Goal: Task Accomplishment & Management: Use online tool/utility

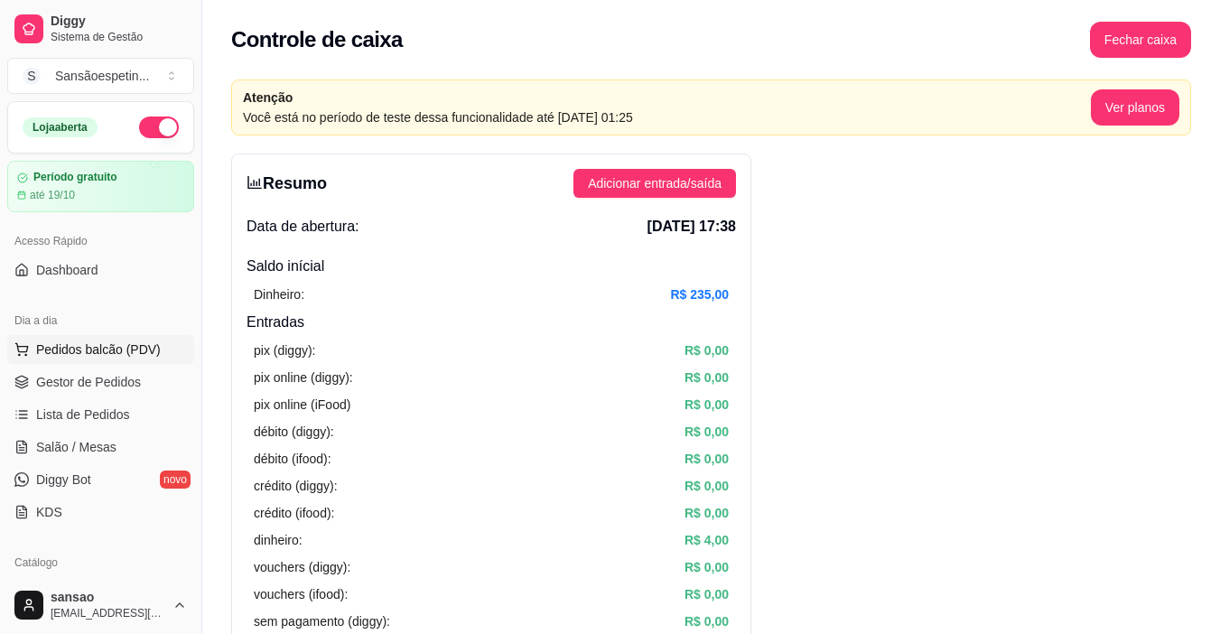
click at [134, 342] on span "Pedidos balcão (PDV)" at bounding box center [98, 349] width 125 height 18
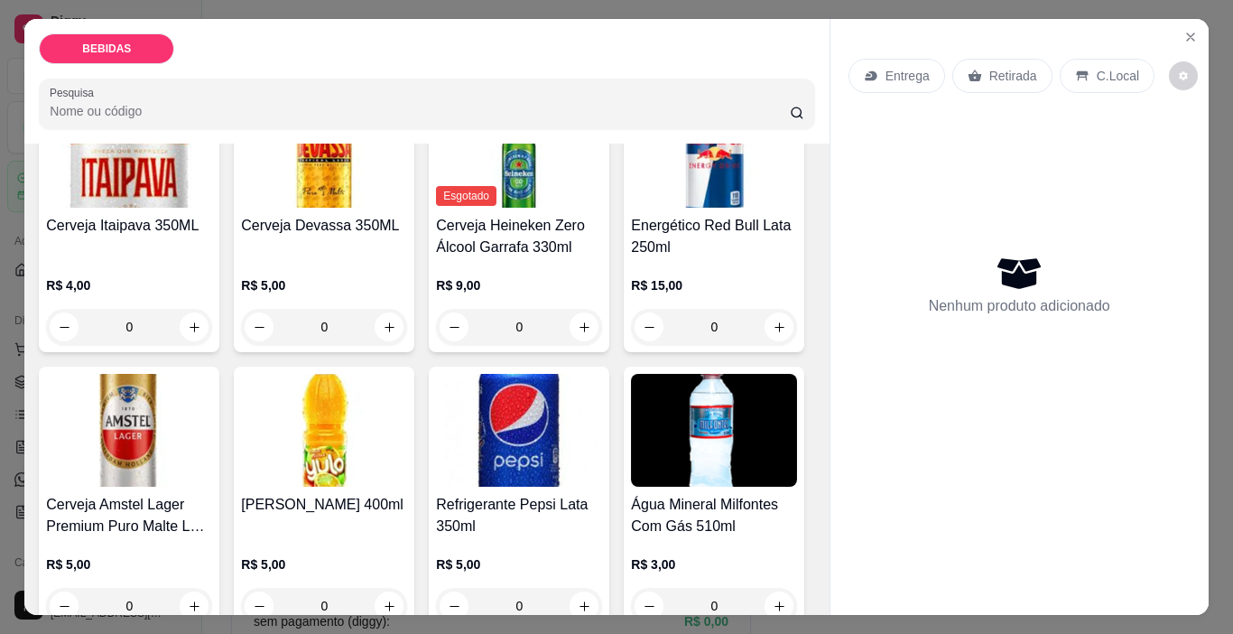
scroll to position [632, 0]
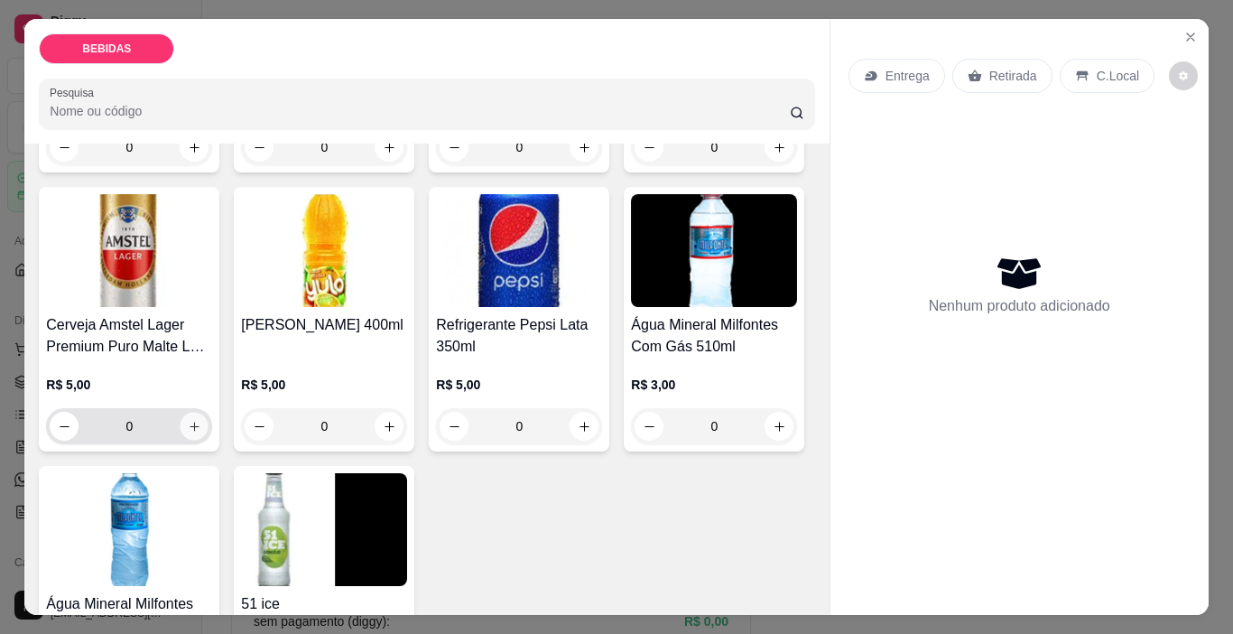
click at [201, 420] on icon "increase-product-quantity" at bounding box center [195, 427] width 14 height 14
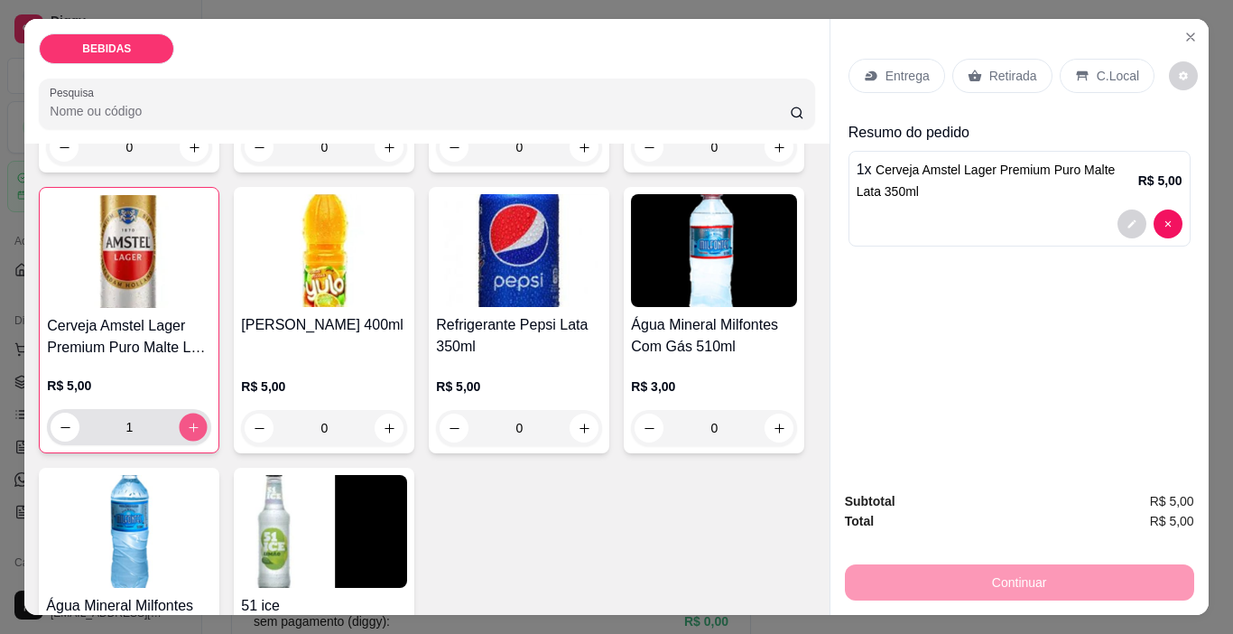
click at [200, 421] on icon "increase-product-quantity" at bounding box center [194, 428] width 14 height 14
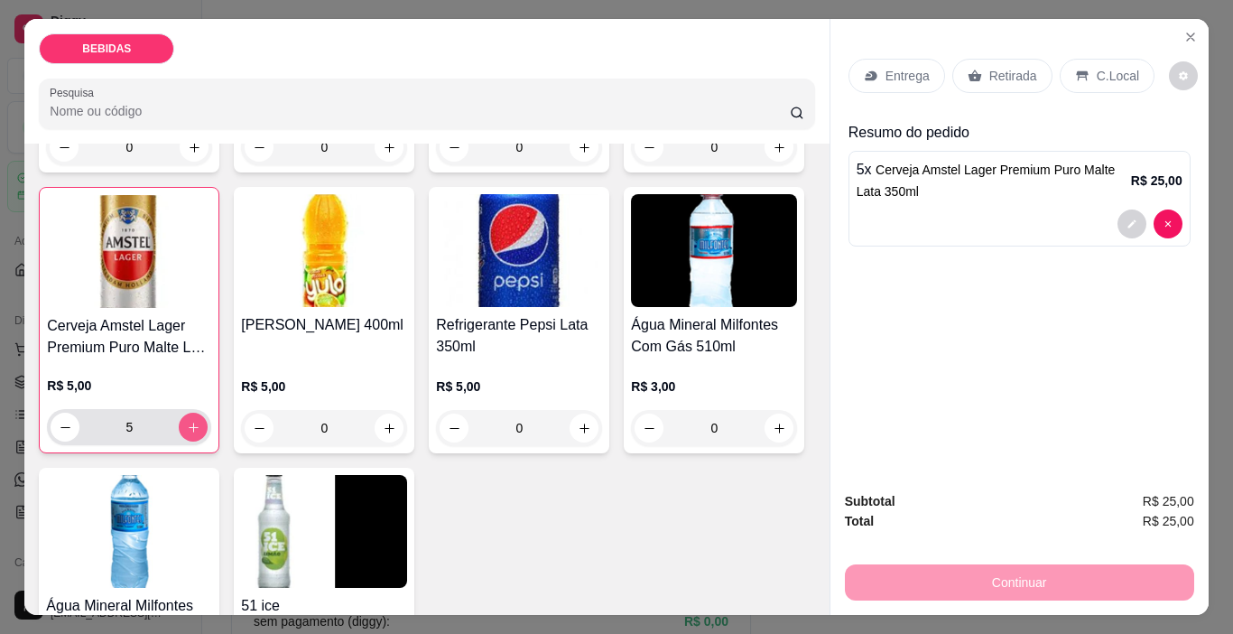
type input "6"
click at [1010, 72] on p "Retirada" at bounding box center [1013, 76] width 48 height 18
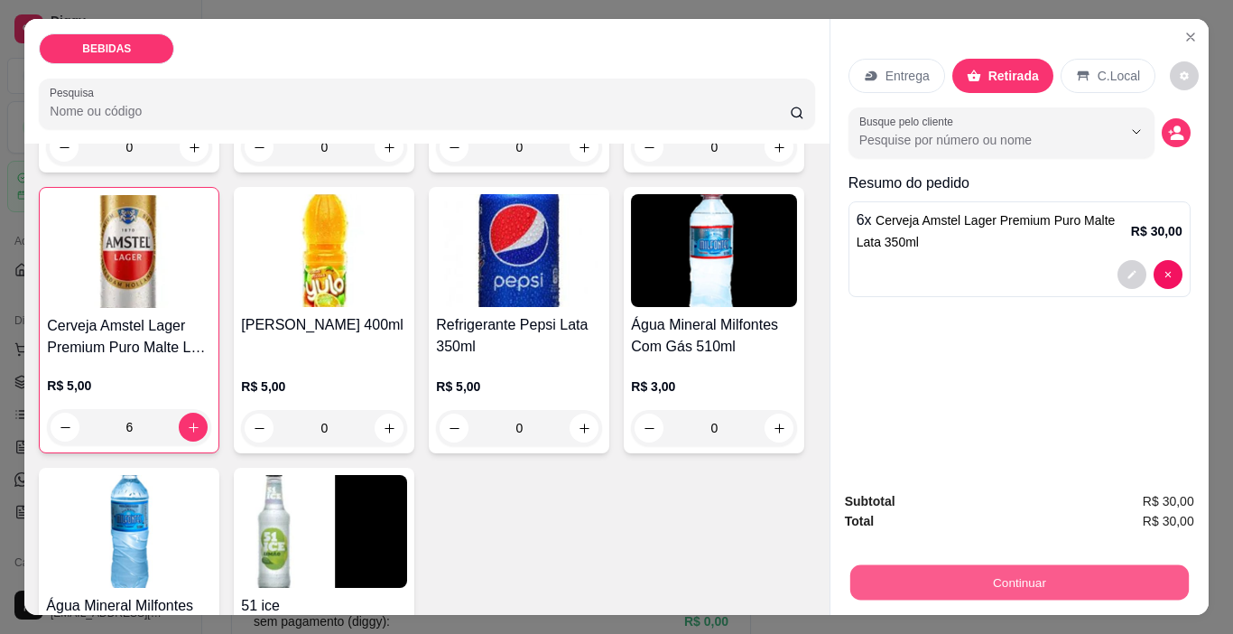
click at [1082, 568] on button "Continuar" at bounding box center [1018, 582] width 339 height 35
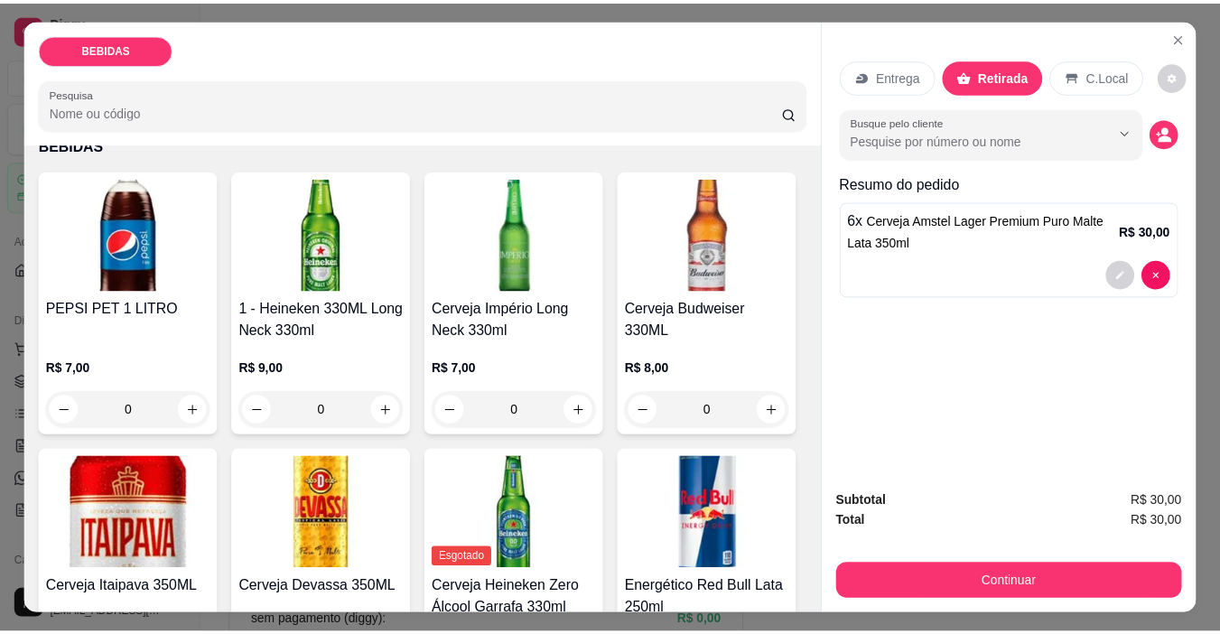
scroll to position [0, 0]
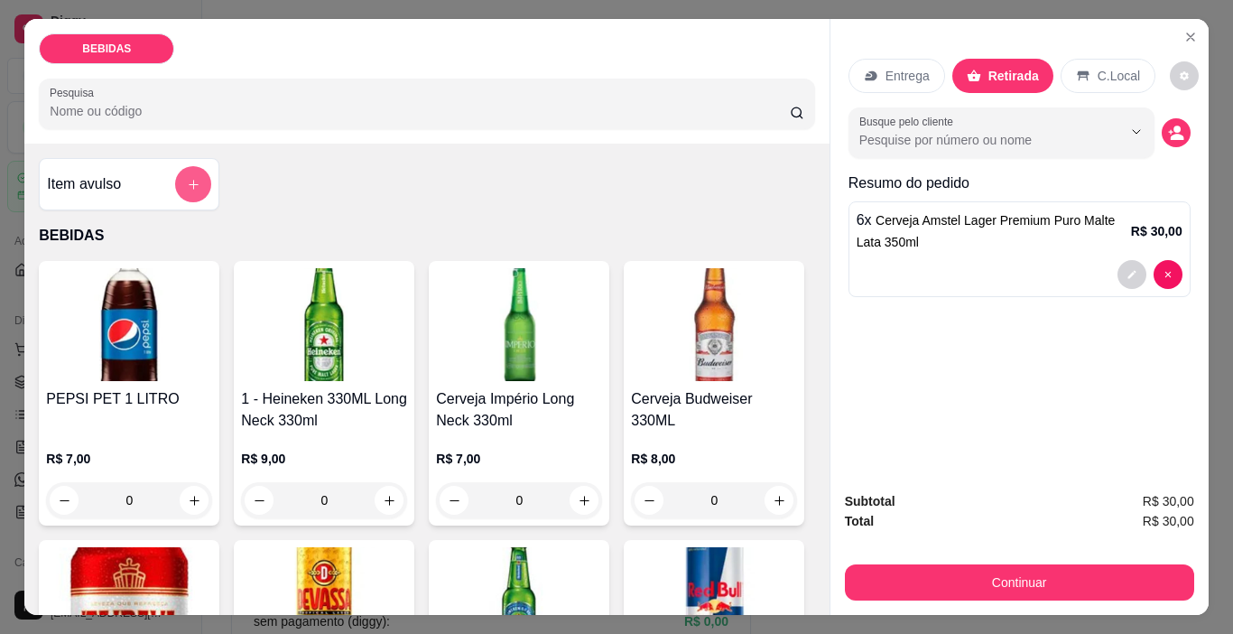
click at [187, 178] on icon "add-separate-item" at bounding box center [194, 185] width 14 height 14
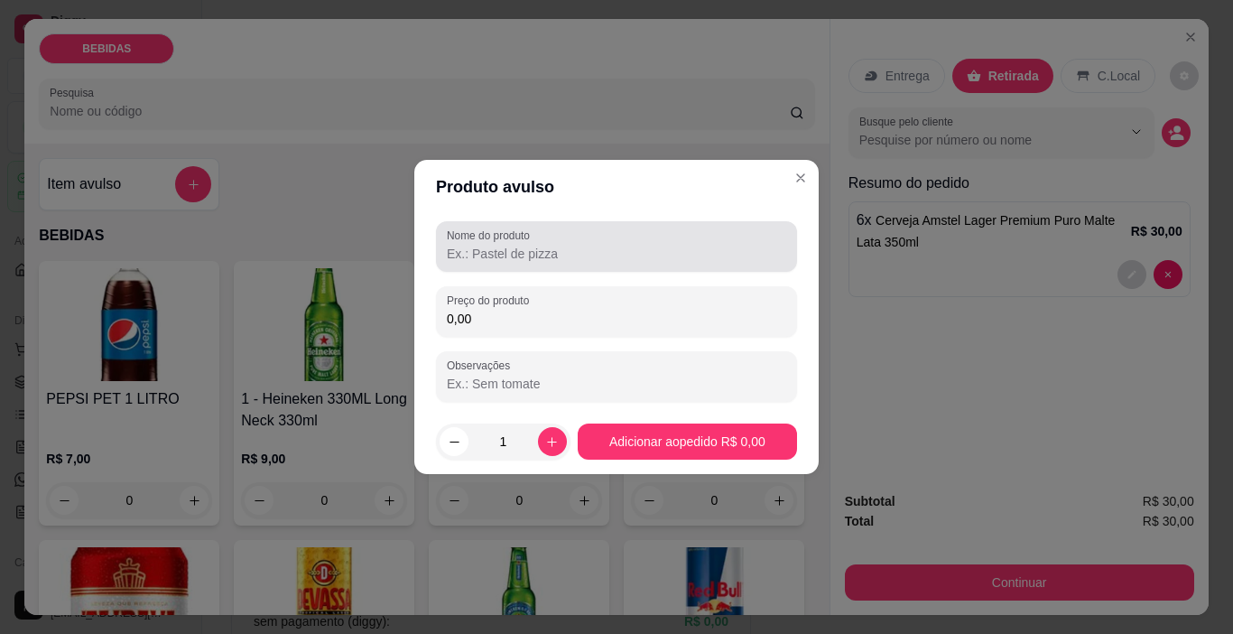
click at [582, 239] on div at bounding box center [616, 246] width 339 height 36
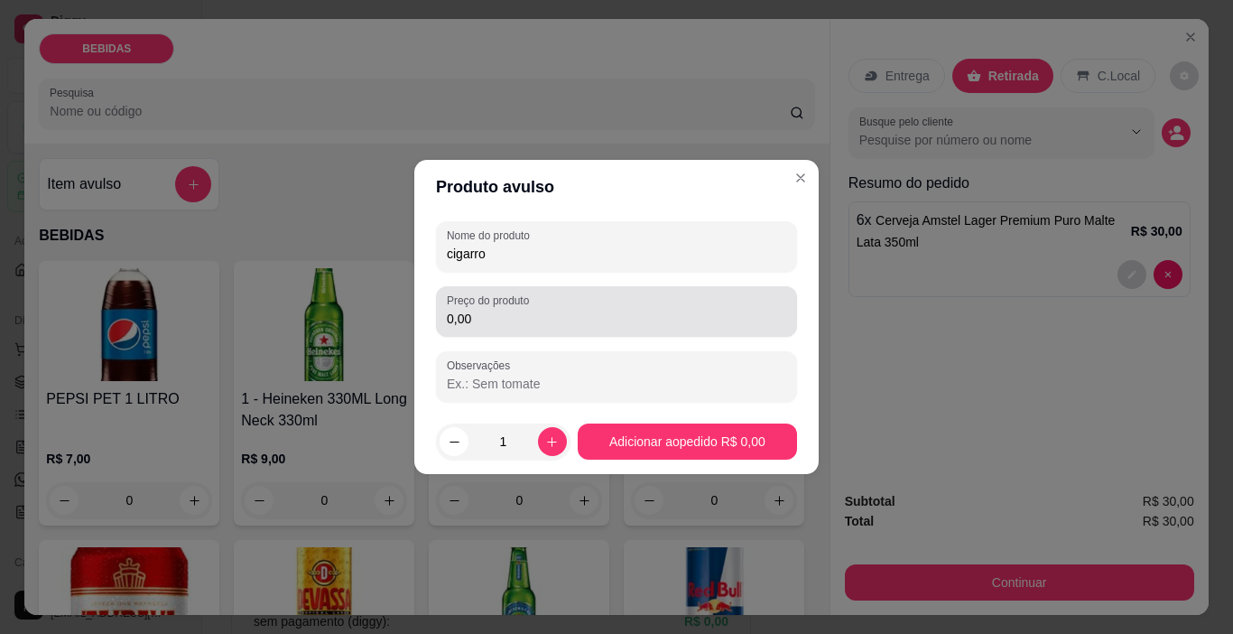
type input "cigarro"
click at [481, 327] on input "0,00" at bounding box center [616, 319] width 339 height 18
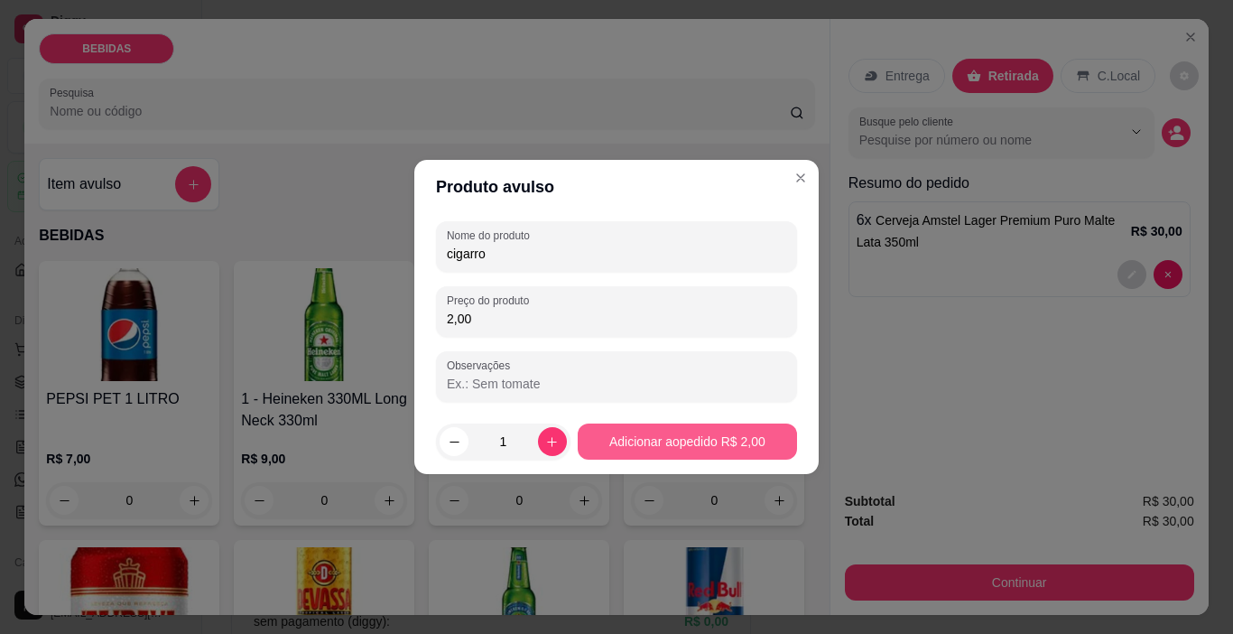
type input "2,00"
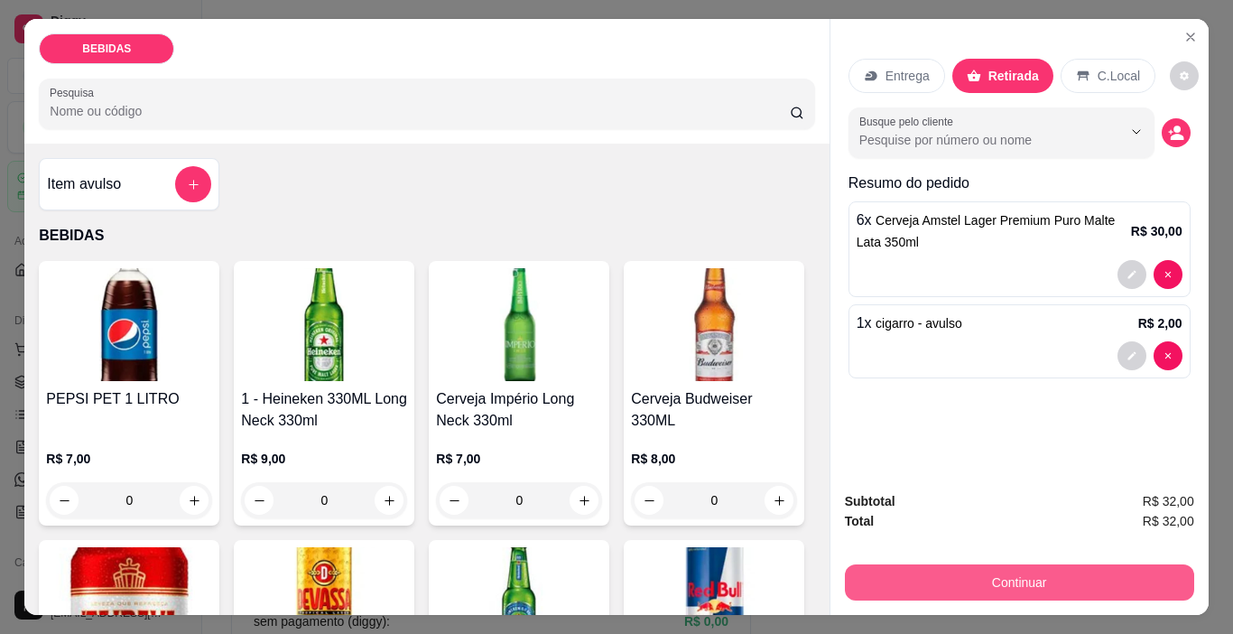
click at [1049, 573] on button "Continuar" at bounding box center [1019, 582] width 349 height 36
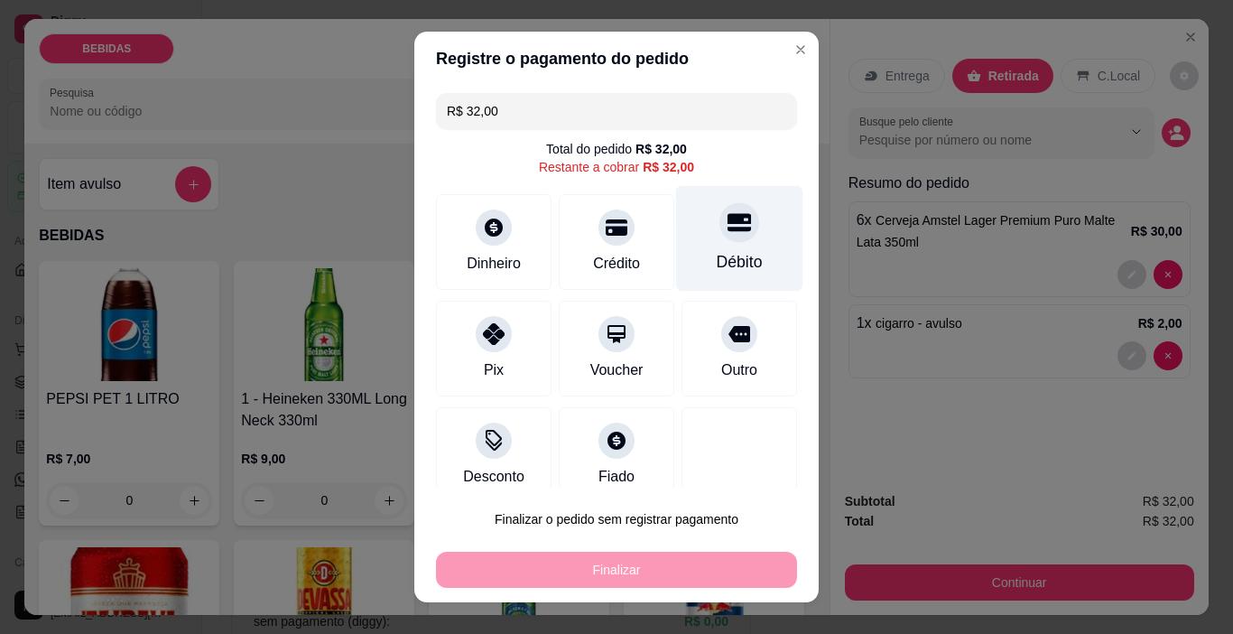
click at [695, 240] on div "Débito" at bounding box center [739, 239] width 127 height 106
type input "R$ 0,00"
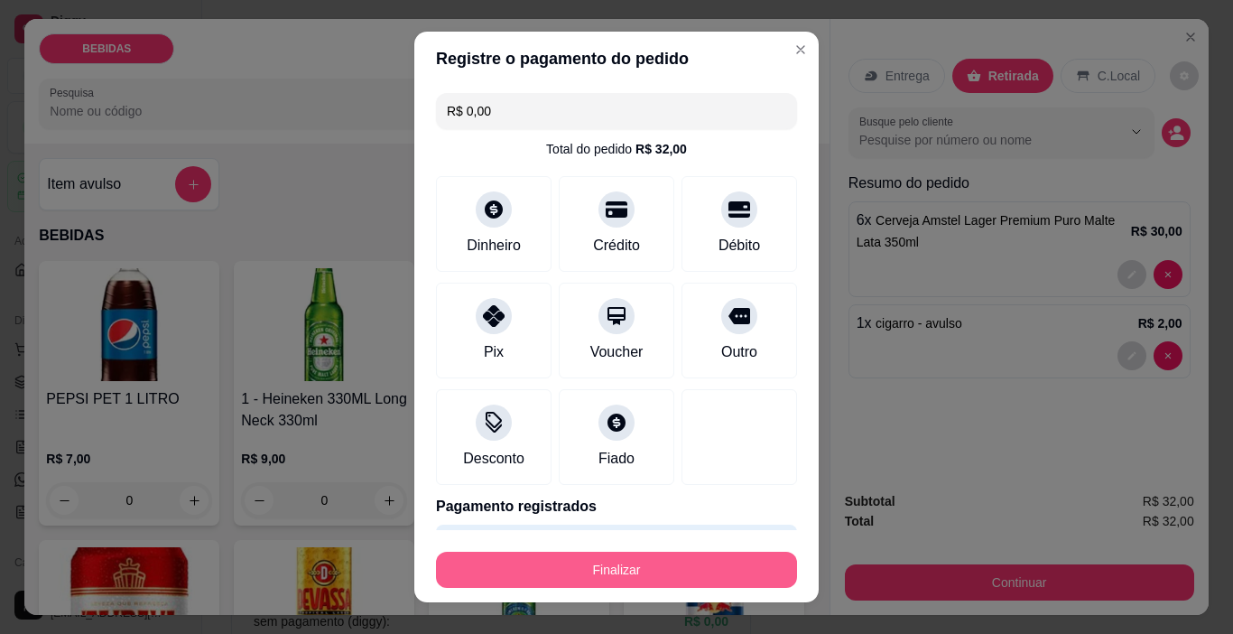
click at [682, 578] on button "Finalizar" at bounding box center [616, 570] width 361 height 36
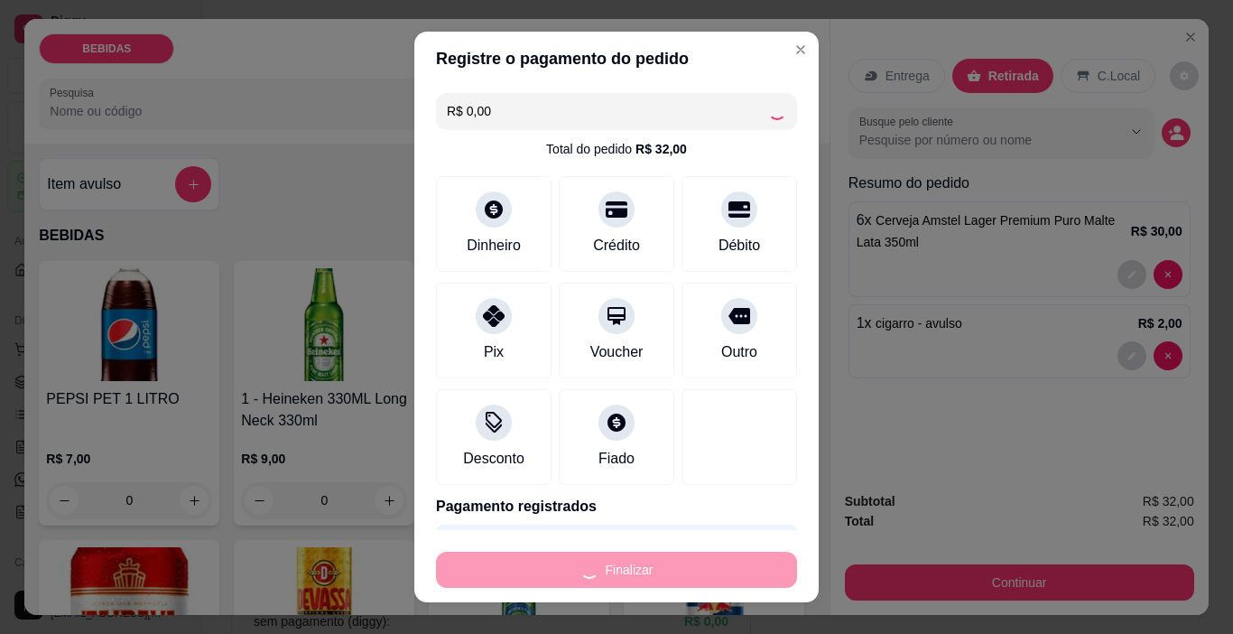
type input "0"
type input "-R$ 32,00"
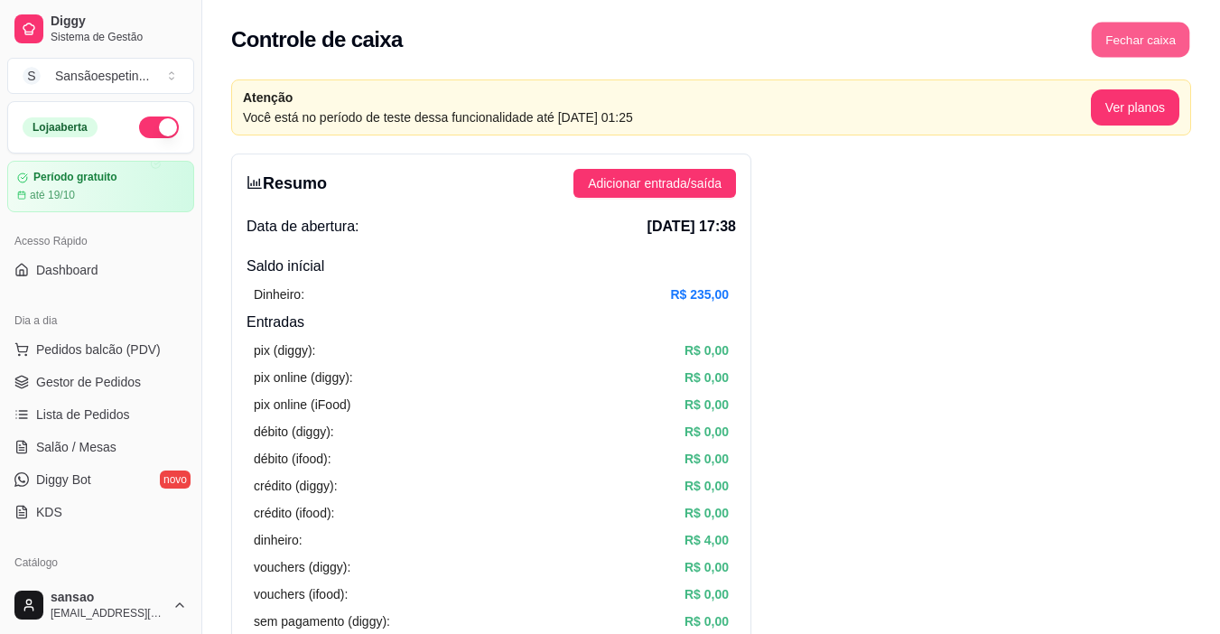
click at [1146, 50] on button "Fechar caixa" at bounding box center [1140, 40] width 98 height 35
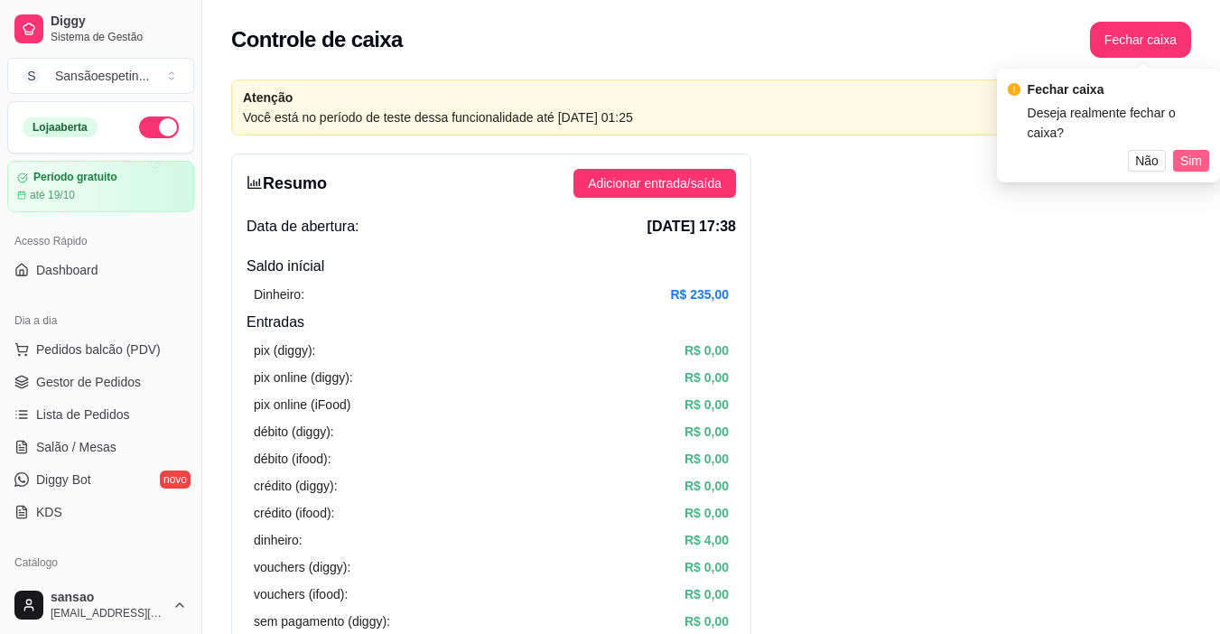
click at [1197, 151] on span "Sim" at bounding box center [1191, 161] width 22 height 20
